Goal: Task Accomplishment & Management: Understand process/instructions

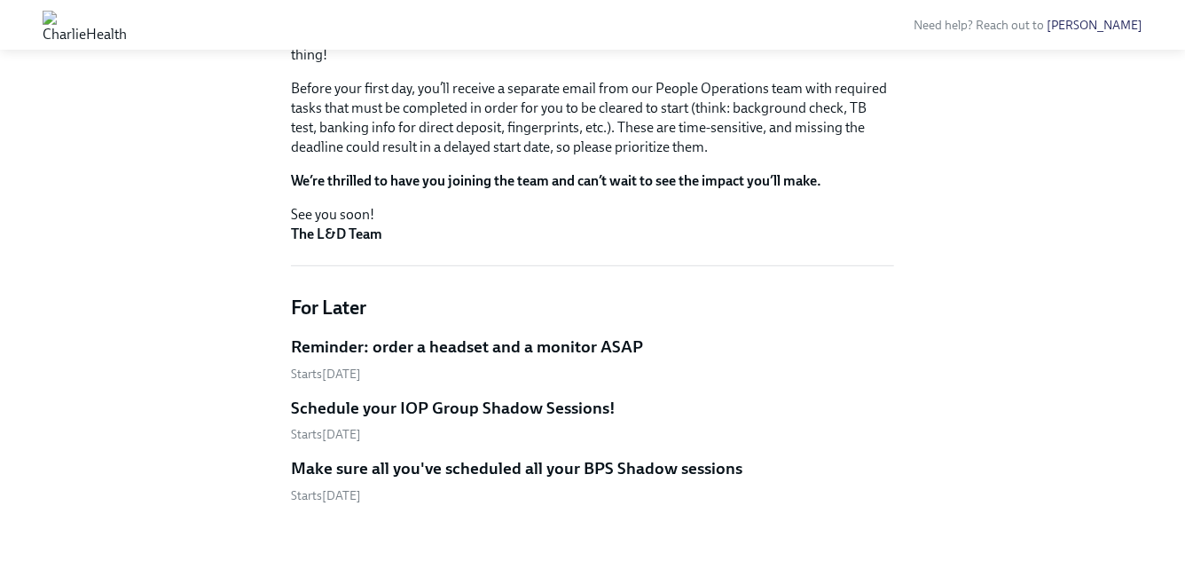
scroll to position [350, 0]
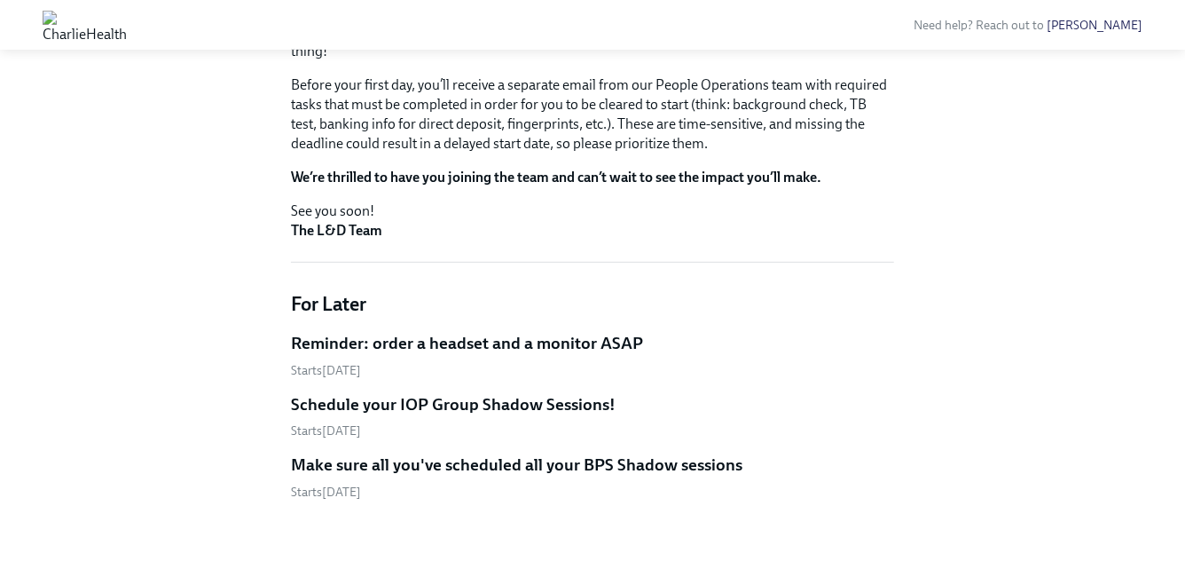
click at [455, 343] on h5 "Reminder: order a headset and a monitor ASAP" at bounding box center [467, 343] width 352 height 23
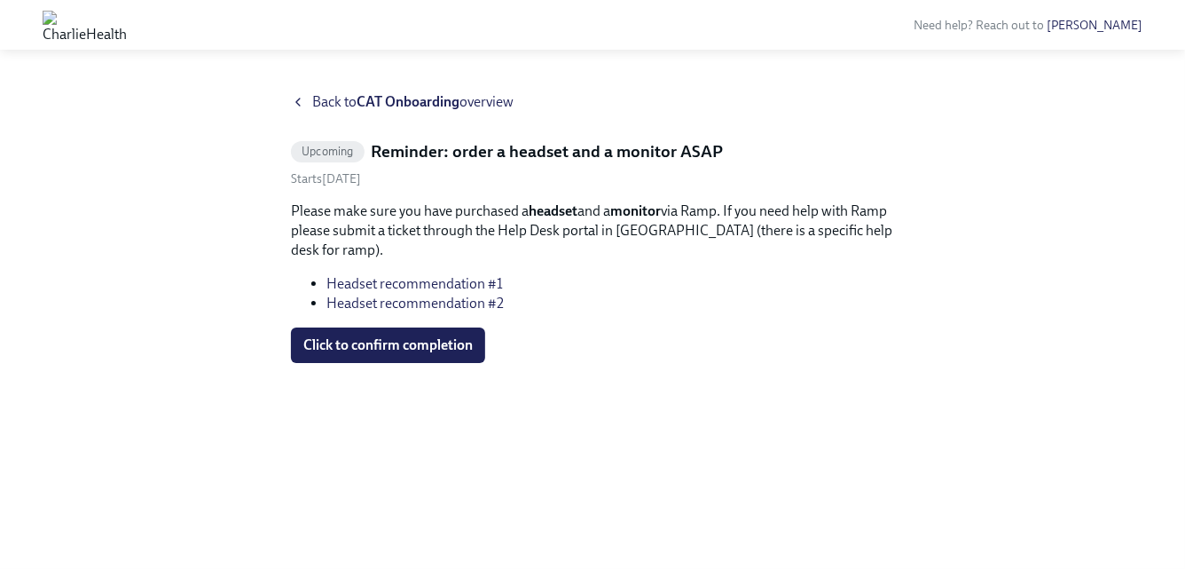
click at [484, 284] on link "Headset recommendation #1" at bounding box center [415, 283] width 177 height 17
click at [481, 304] on link "Headset recommendation #2" at bounding box center [415, 303] width 177 height 17
click at [296, 105] on icon at bounding box center [298, 102] width 14 height 14
